Goal: Task Accomplishment & Management: Use online tool/utility

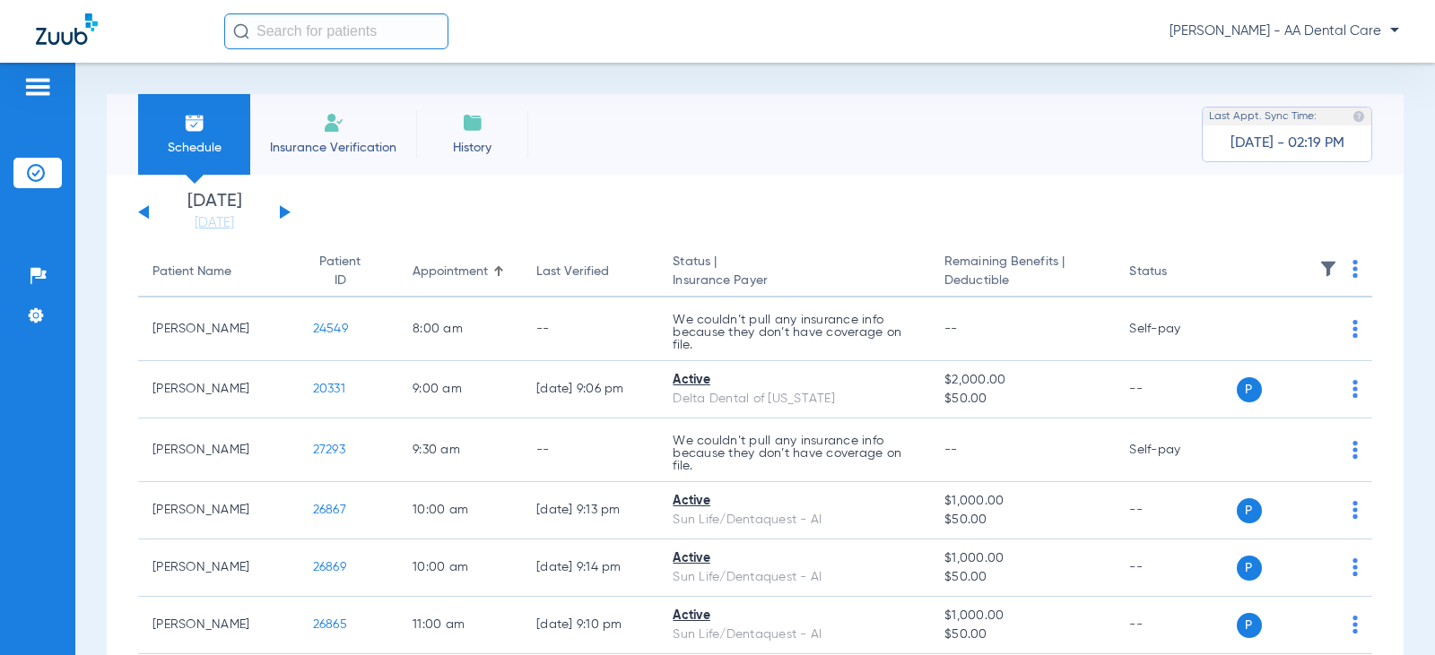
click at [280, 213] on button at bounding box center [285, 211] width 11 height 13
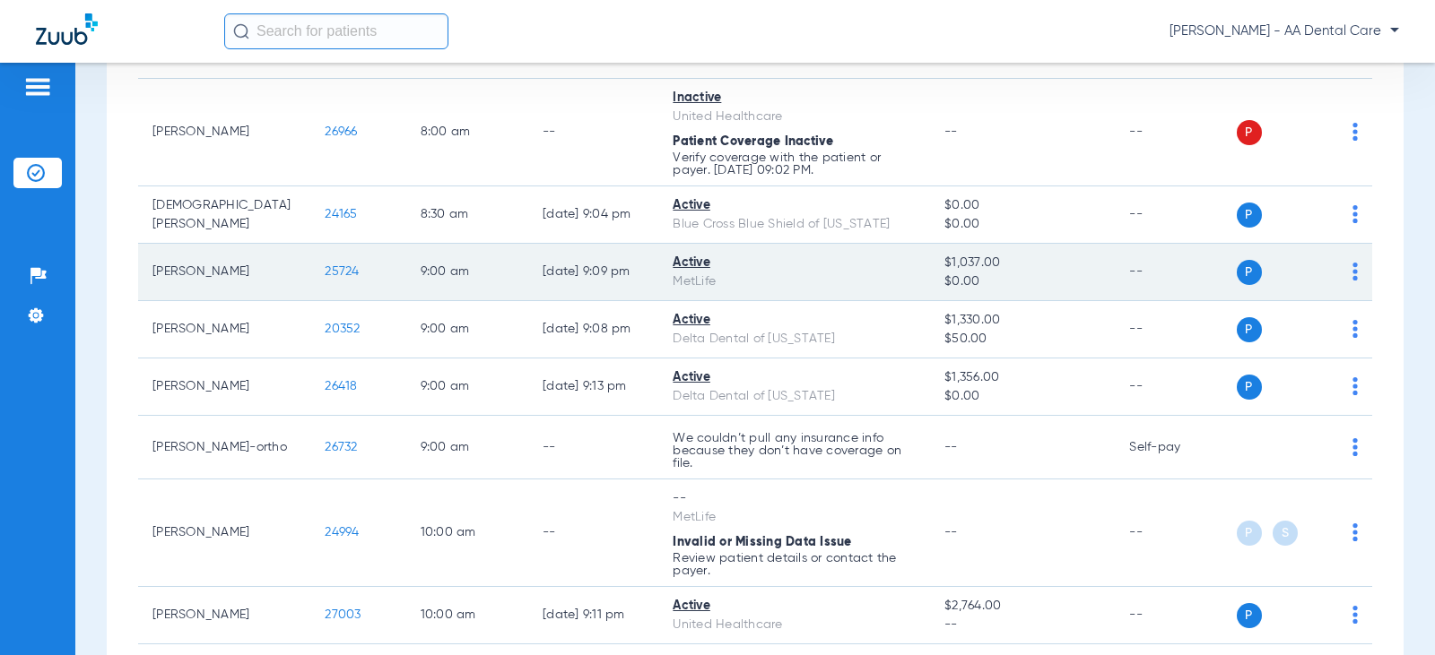
scroll to position [538, 0]
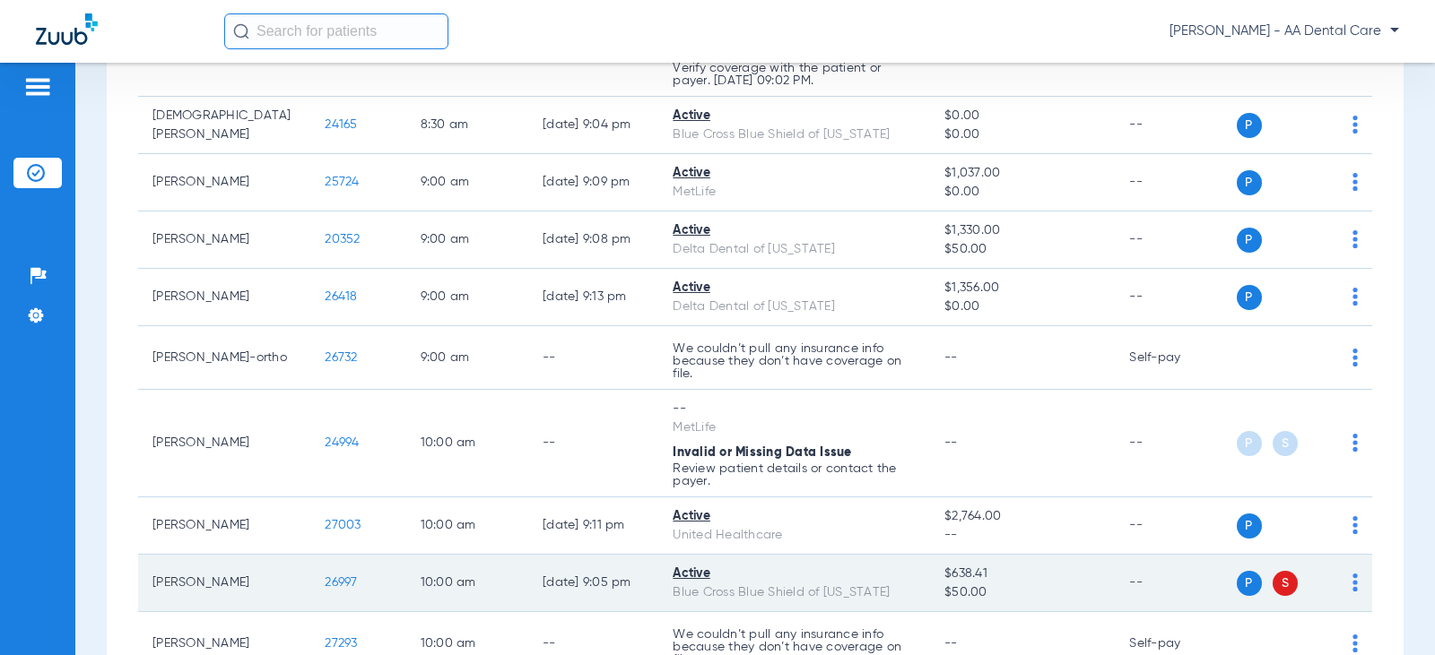
click at [1272, 585] on span "S" at bounding box center [1284, 583] width 25 height 25
click at [1352, 578] on img at bounding box center [1354, 583] width 5 height 18
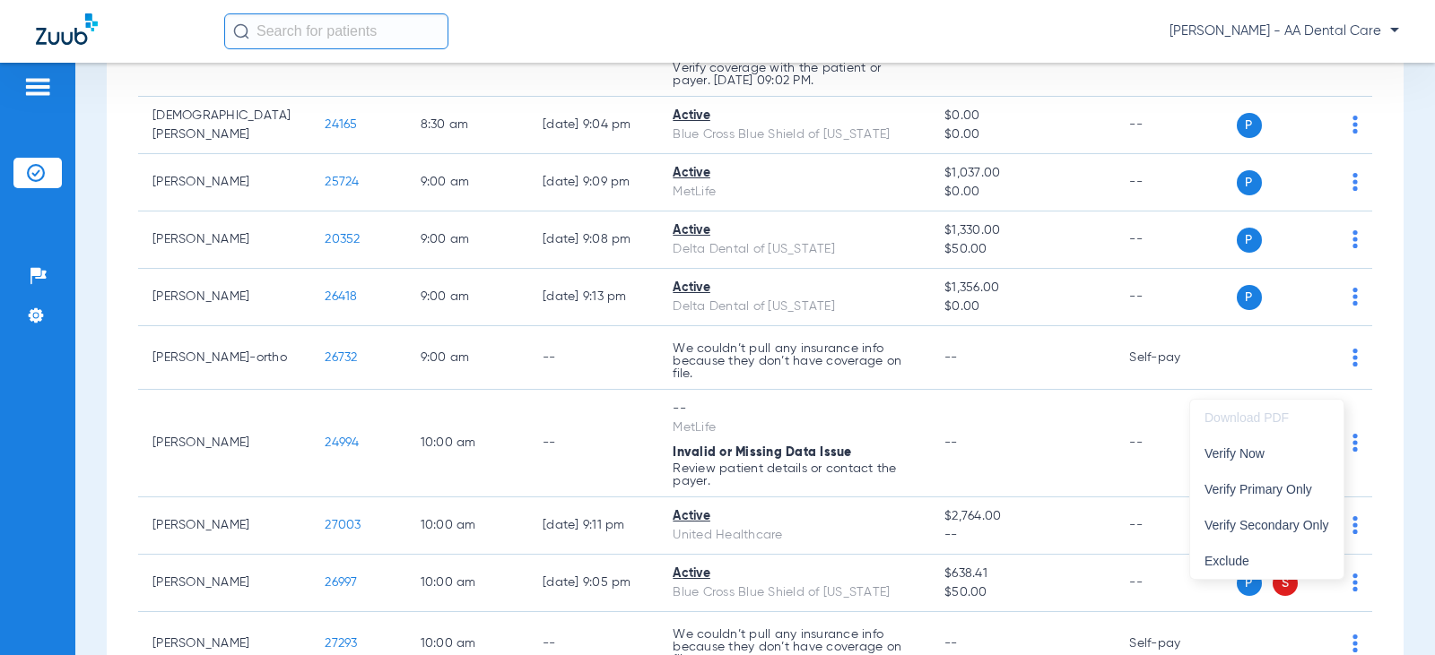
click at [986, 569] on div at bounding box center [717, 327] width 1435 height 655
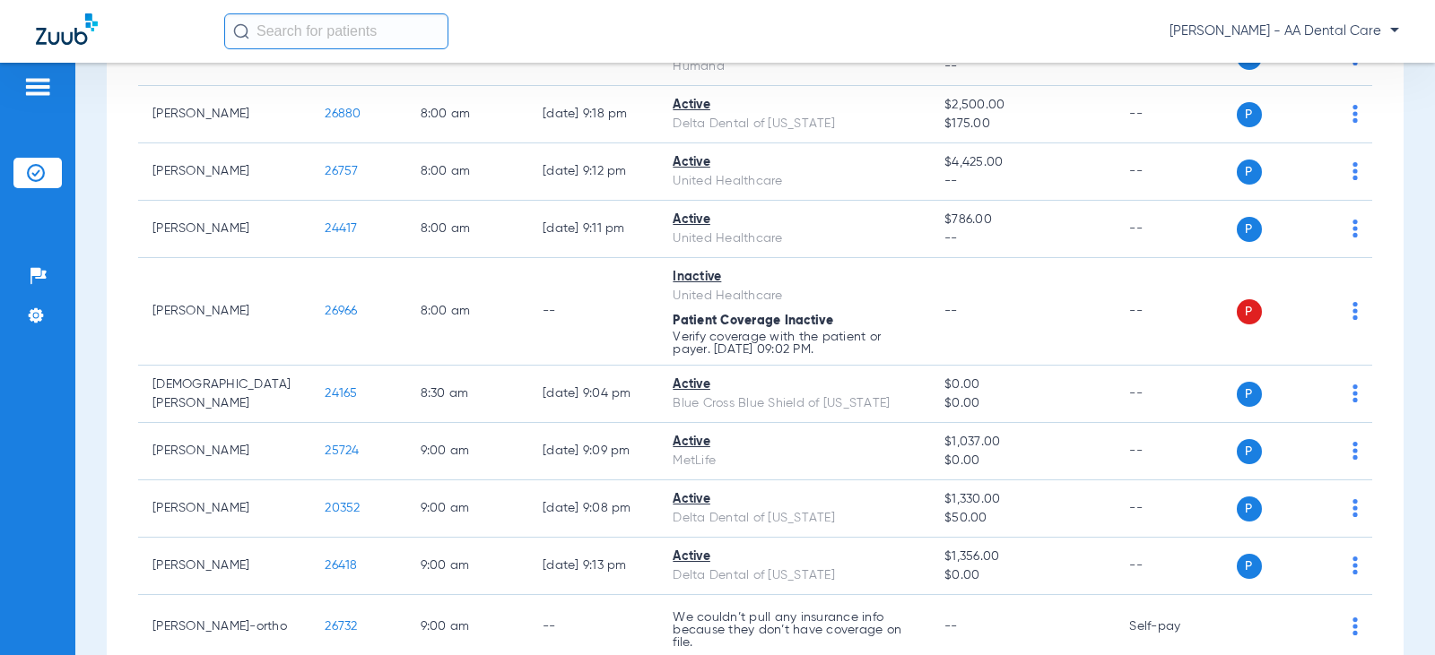
scroll to position [0, 0]
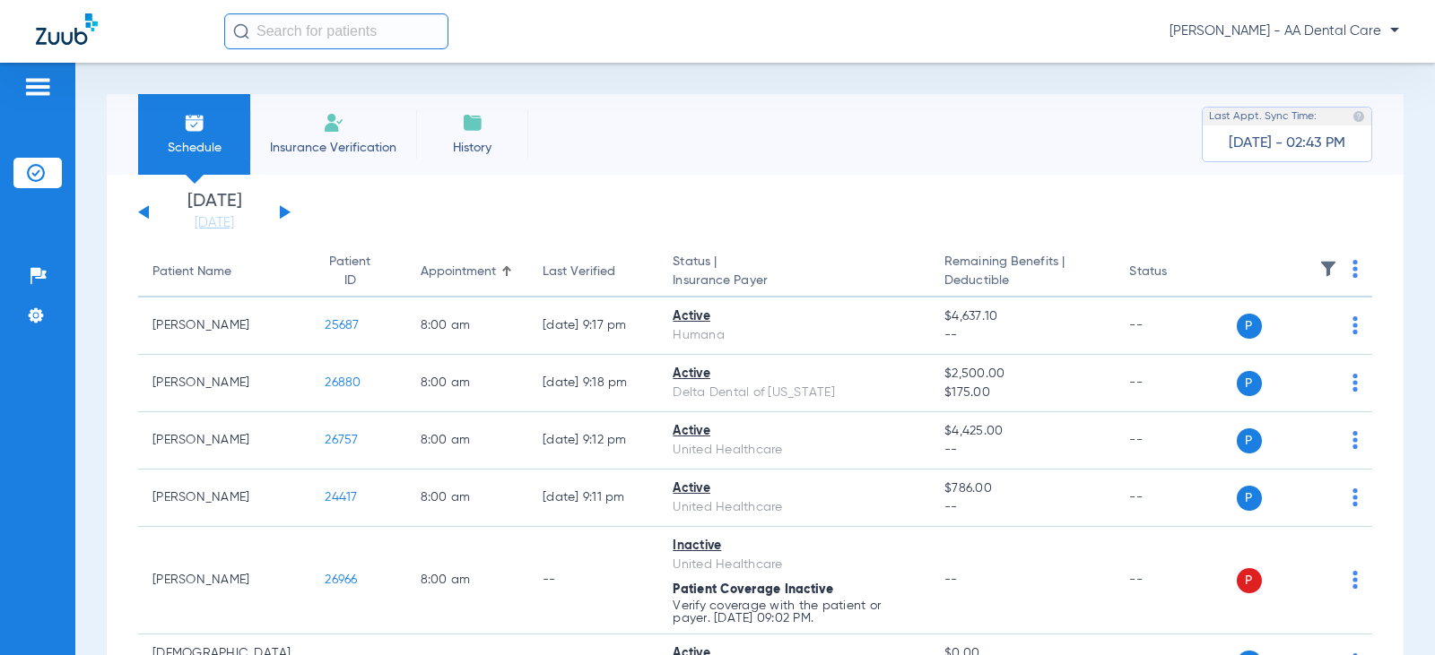
click at [322, 150] on span "Insurance Verification" at bounding box center [333, 148] width 139 height 18
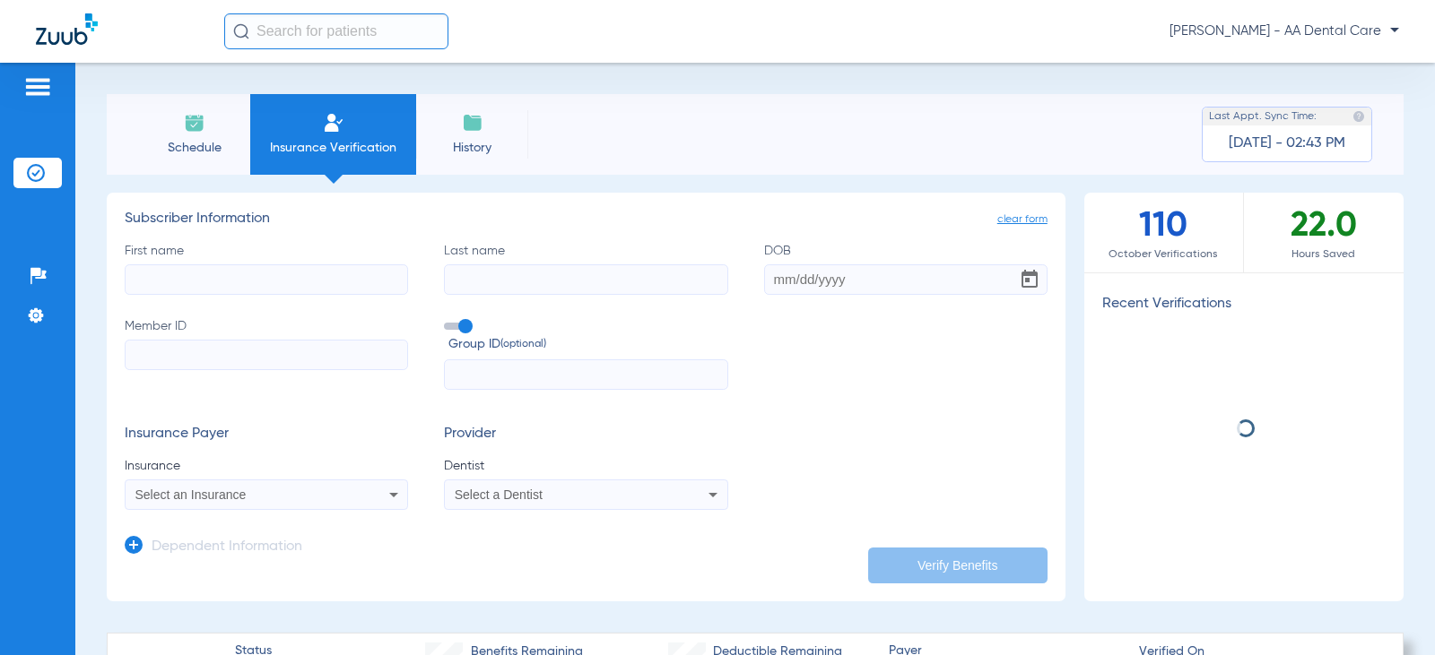
click at [357, 287] on input "First name" at bounding box center [266, 280] width 283 height 30
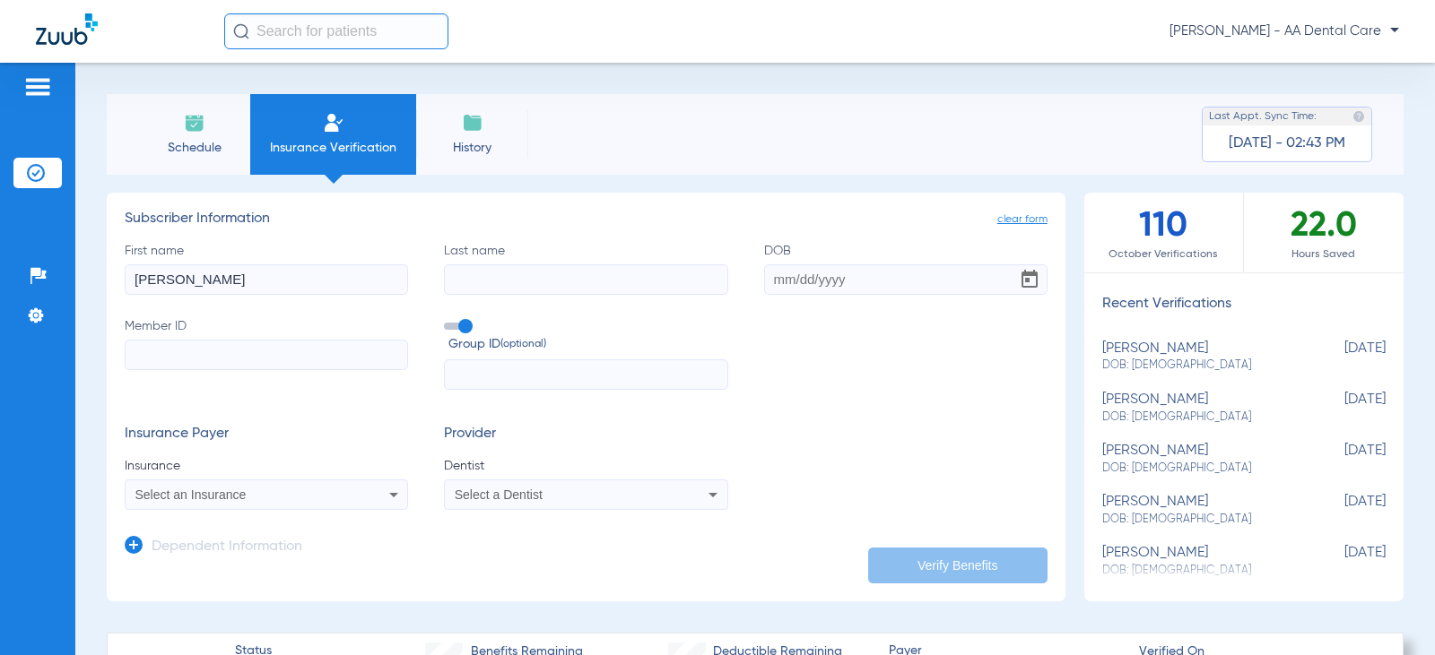
type input "[PERSON_NAME]"
type input "0"
click at [259, 258] on label "First name [PERSON_NAME]" at bounding box center [266, 268] width 283 height 53
click at [259, 265] on input "[PERSON_NAME]" at bounding box center [266, 280] width 283 height 30
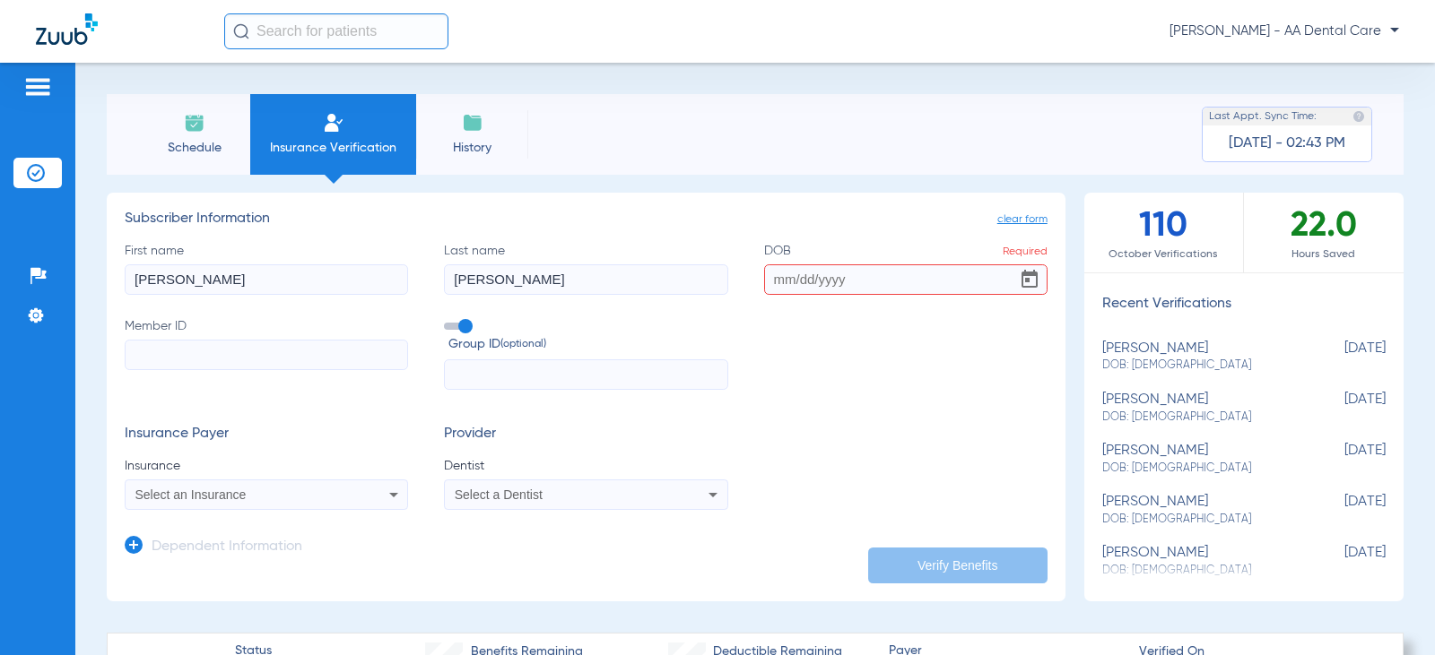
drag, startPoint x: 248, startPoint y: 268, endPoint x: 66, endPoint y: 296, distance: 184.1
click at [69, 298] on div "Patients Insurance Verification Setup Help Center Settings Schedule Insurance V…" at bounding box center [717, 390] width 1435 height 655
type input "Gabriella"
click at [338, 349] on input "Member ID" at bounding box center [266, 355] width 283 height 30
type input "08008402982"
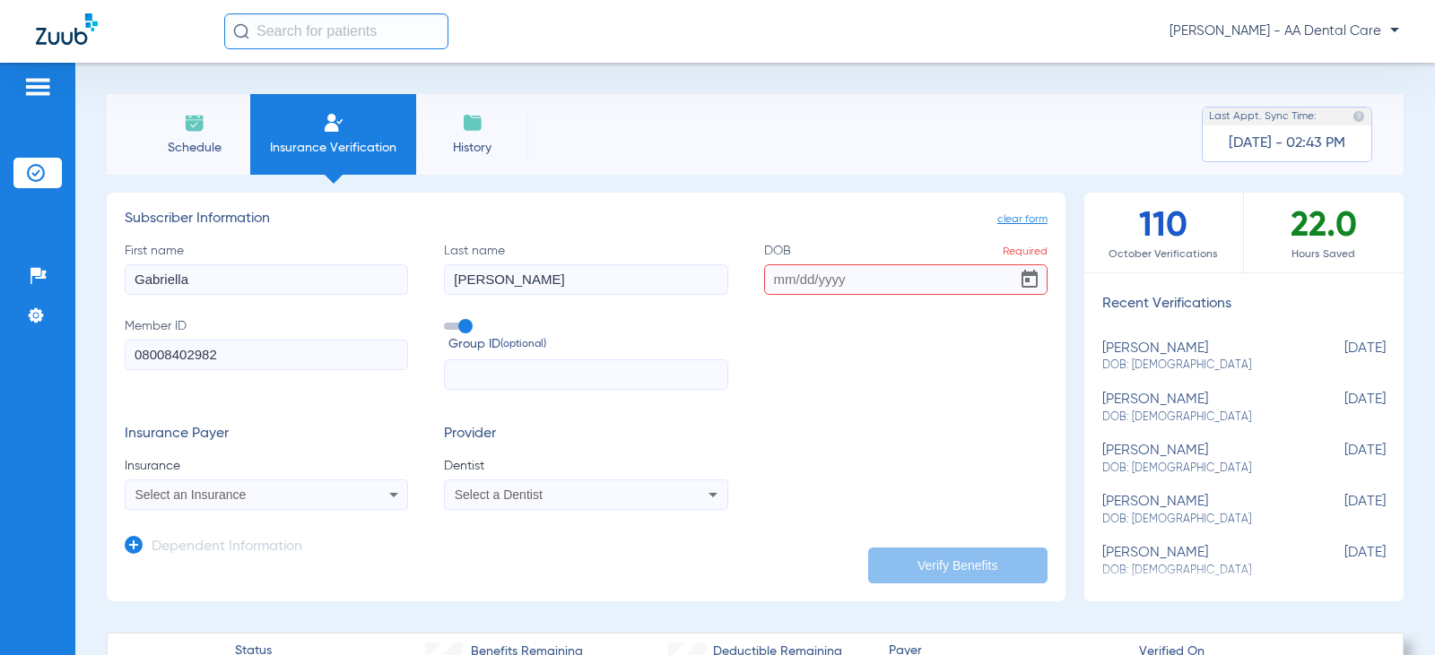
click at [386, 499] on icon at bounding box center [394, 495] width 22 height 22
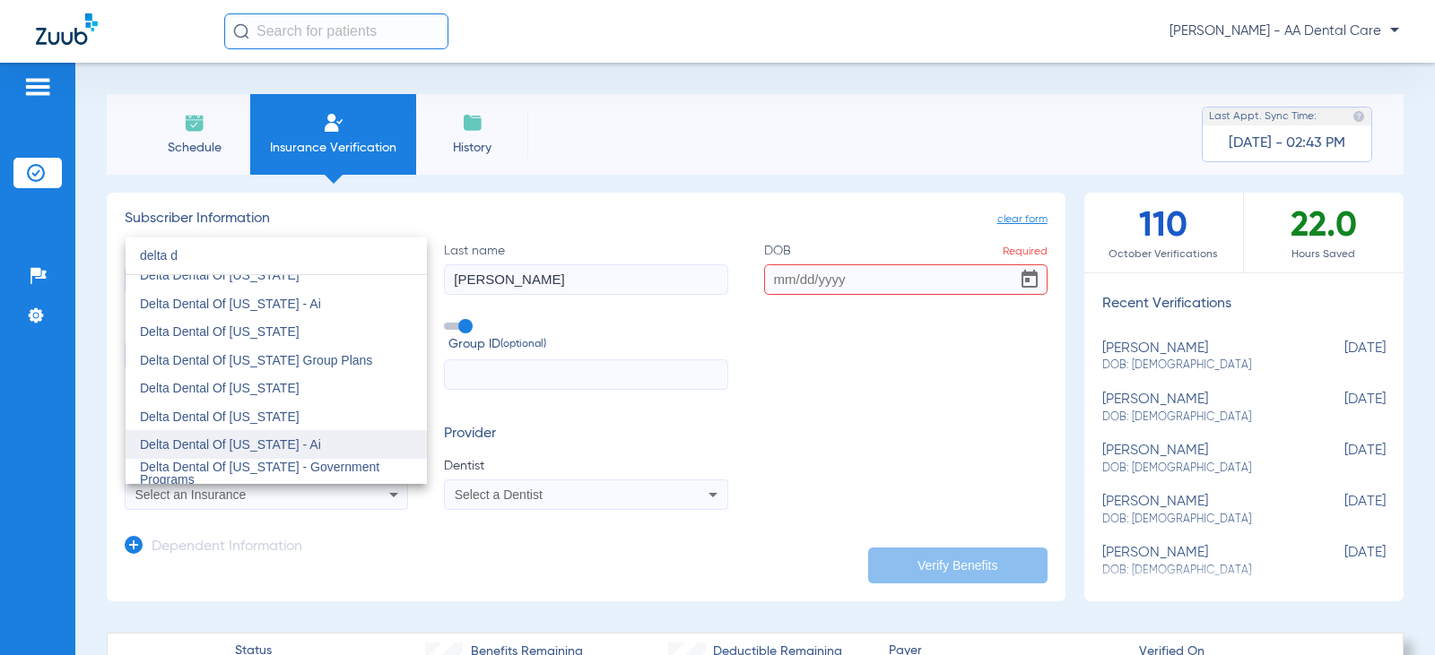
scroll to position [717, 0]
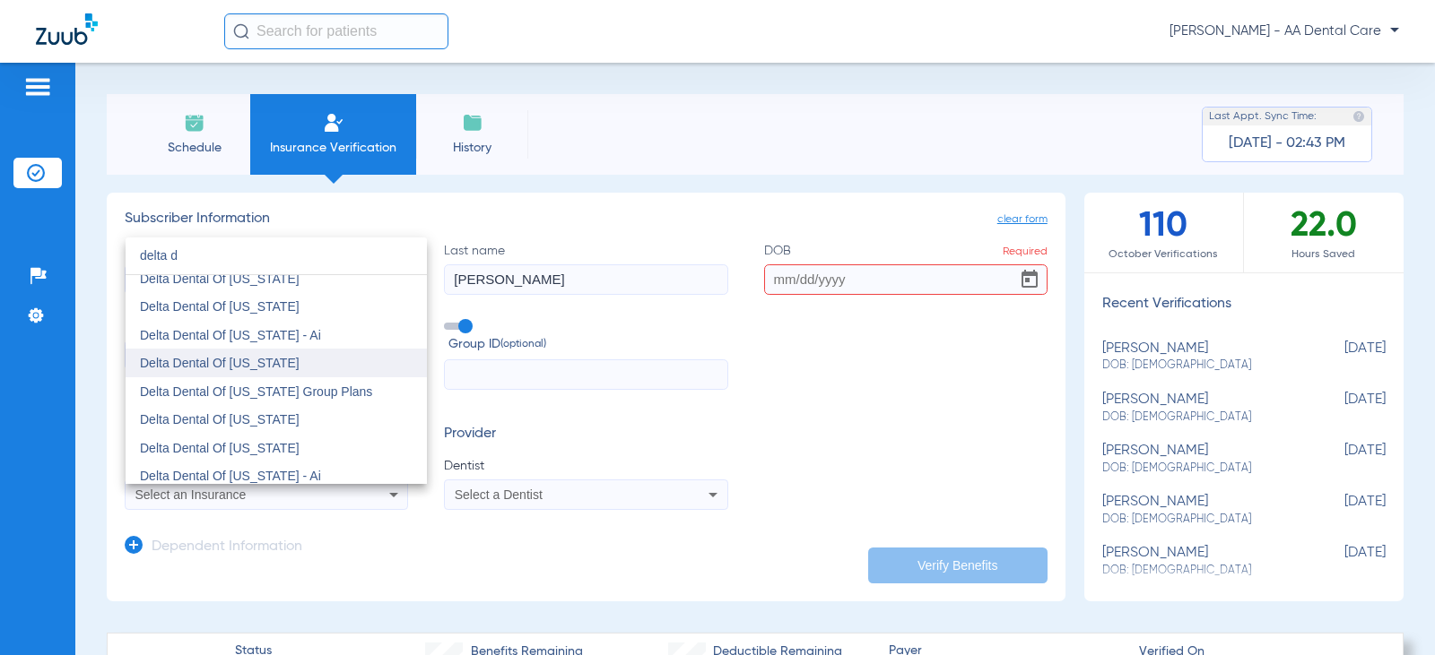
type input "delta d"
click at [274, 352] on mat-option "Delta Dental Of [US_STATE]" at bounding box center [276, 363] width 301 height 29
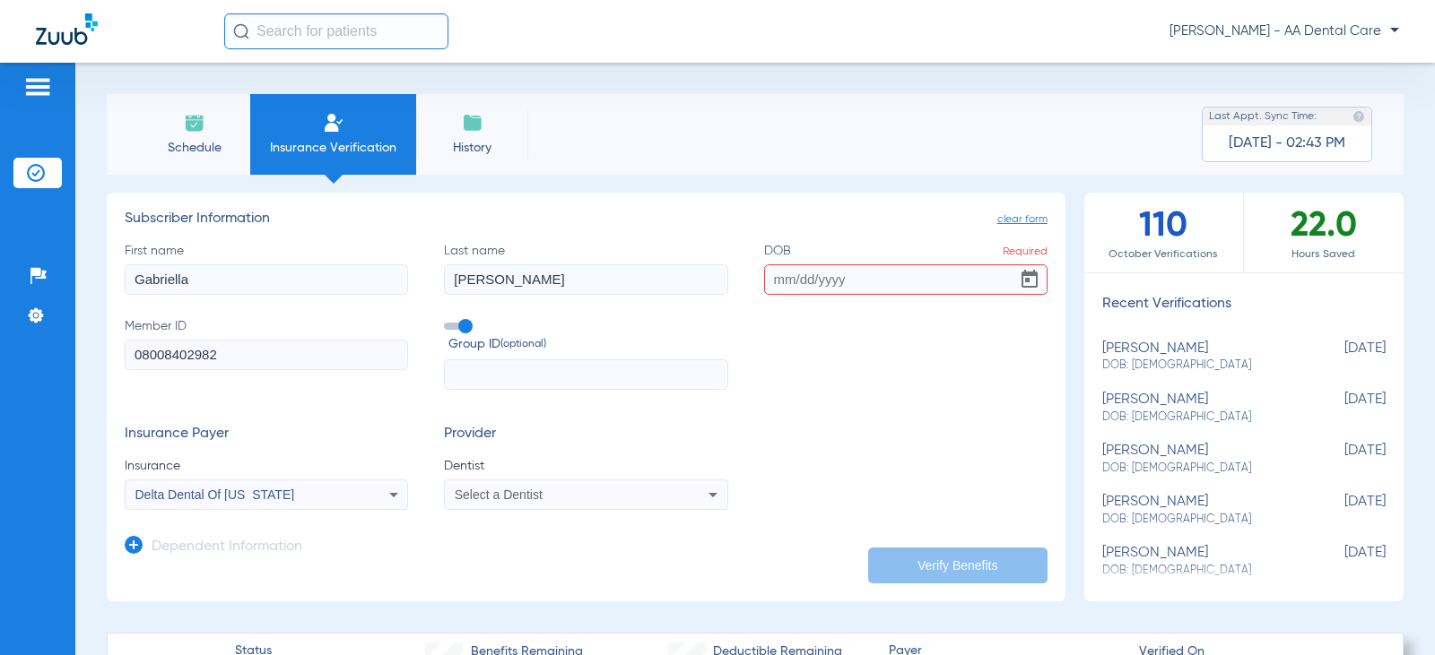
click at [635, 494] on div "Select a Dentist" at bounding box center [560, 495] width 211 height 13
type input "rabi"
click at [637, 476] on mat-option "[PERSON_NAME] 1891179529" at bounding box center [592, 470] width 301 height 29
click at [771, 277] on input "DOB Required" at bounding box center [905, 280] width 283 height 30
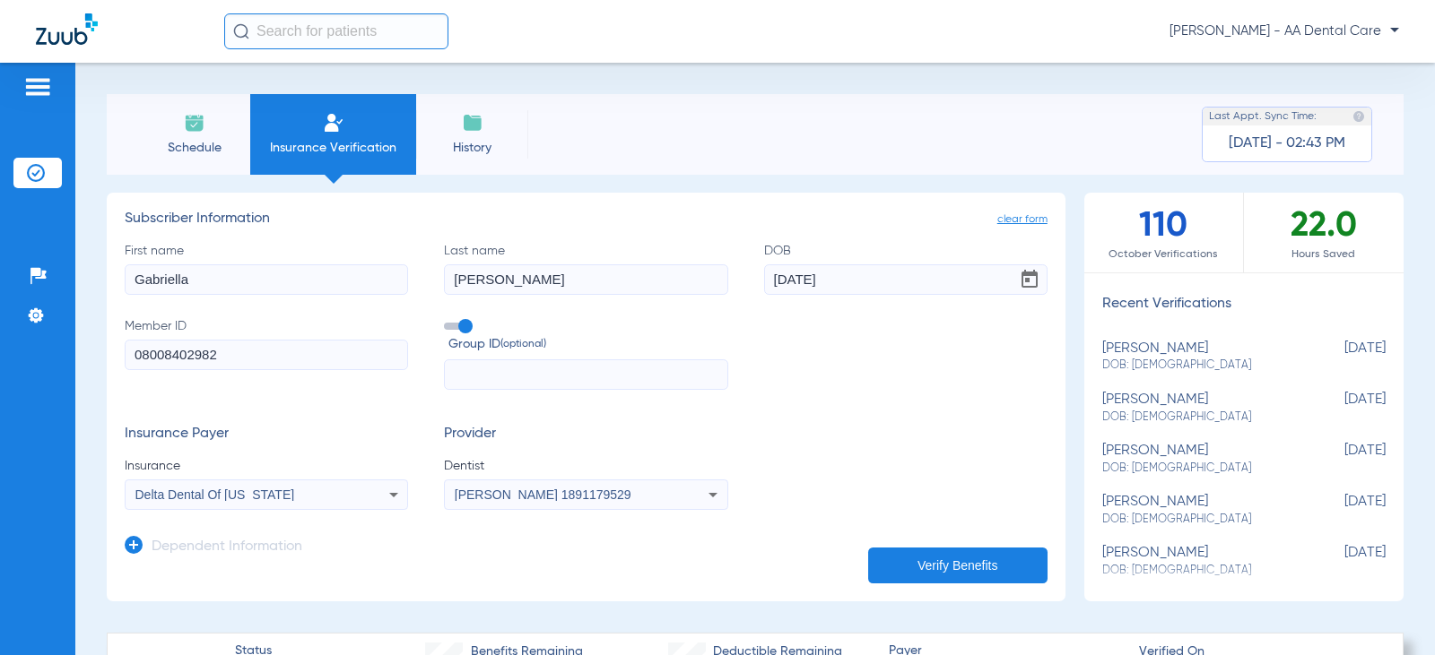
type input "[DATE]"
click at [905, 567] on button "Verify Benefits" at bounding box center [957, 566] width 179 height 36
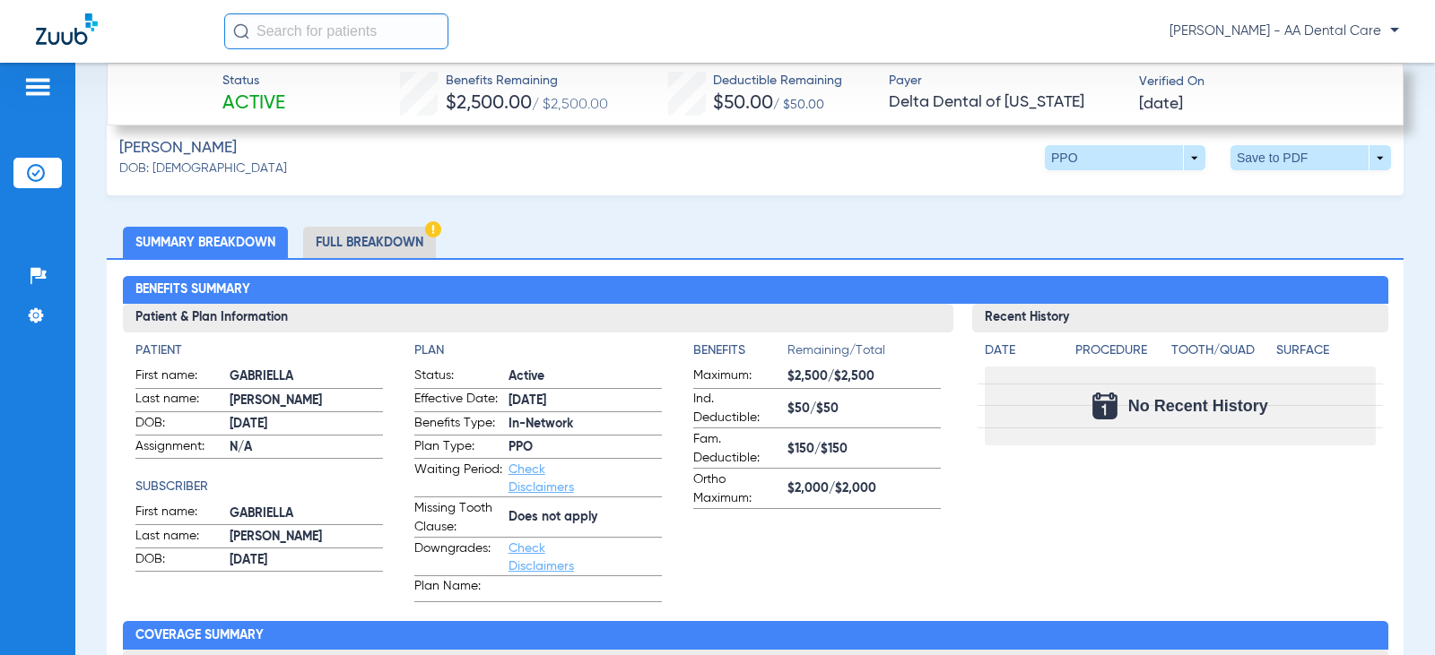
scroll to position [690, 0]
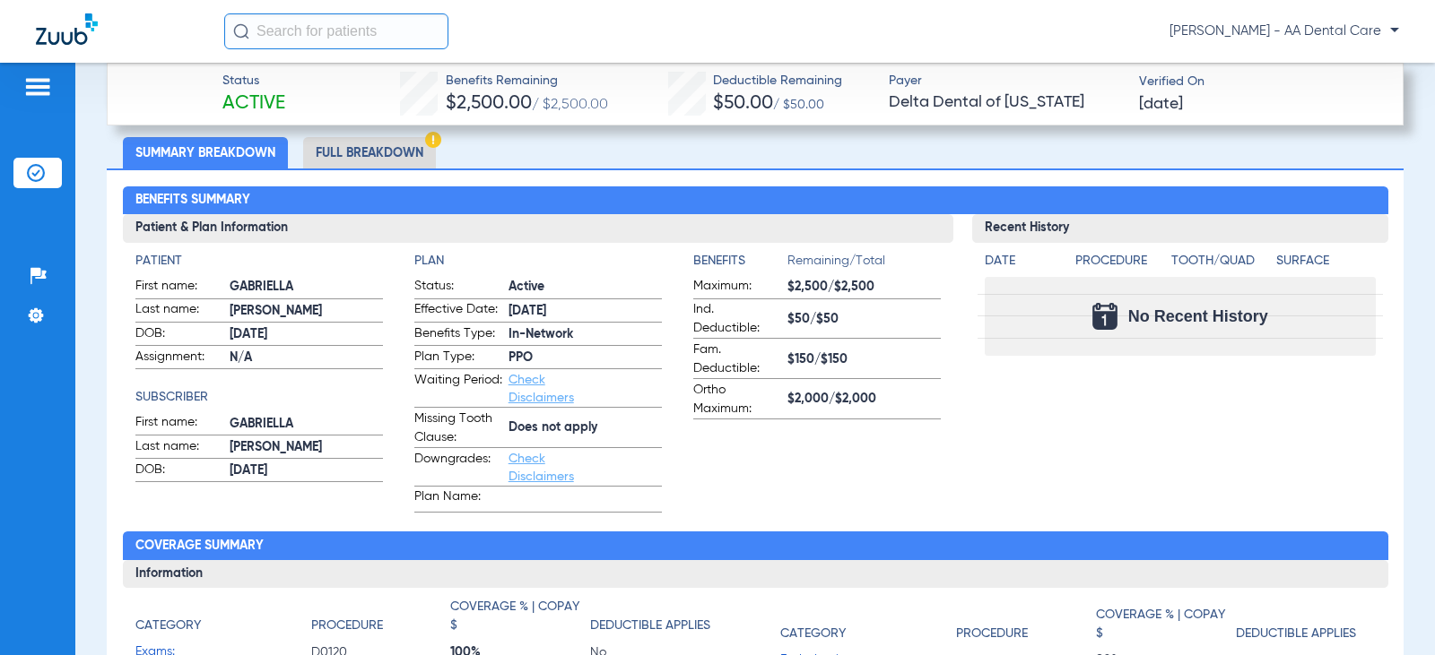
click at [372, 158] on li "Full Breakdown" at bounding box center [369, 152] width 133 height 31
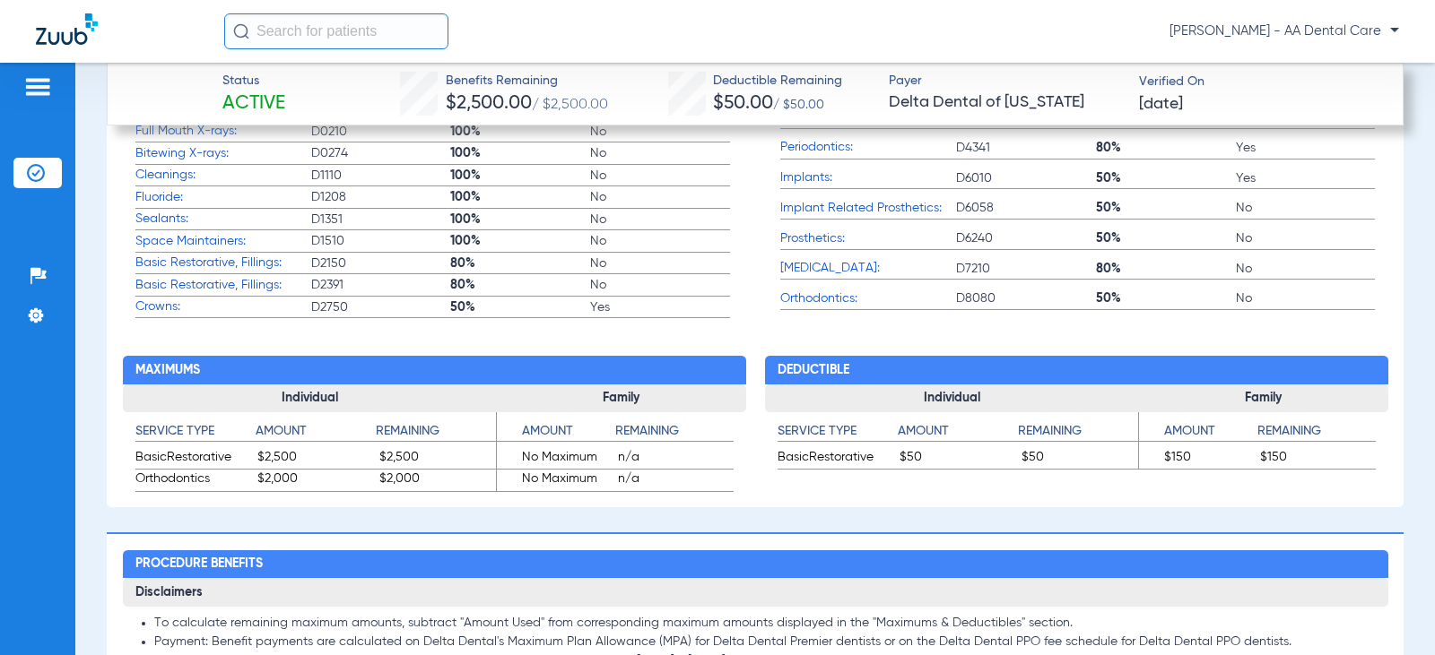
scroll to position [1318, 0]
